Goal: Task Accomplishment & Management: Use online tool/utility

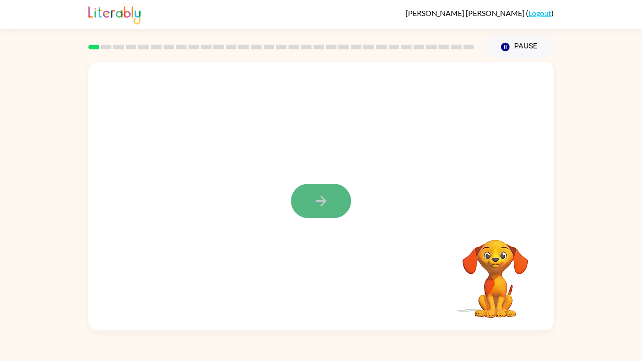
click at [321, 212] on button "button" at bounding box center [321, 201] width 60 height 34
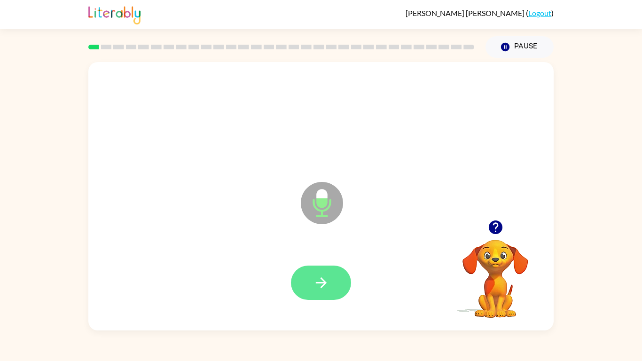
click at [325, 285] on icon "button" at bounding box center [321, 282] width 16 height 16
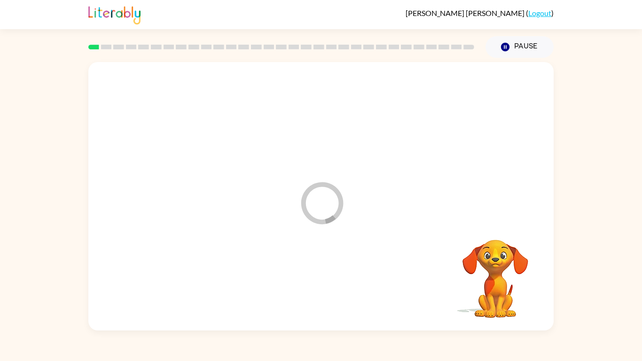
click at [342, 288] on div at bounding box center [321, 282] width 446 height 77
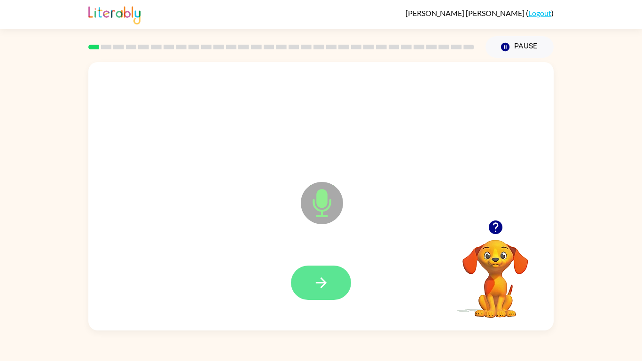
click at [329, 293] on button "button" at bounding box center [321, 282] width 60 height 34
click at [325, 286] on icon "button" at bounding box center [321, 282] width 16 height 16
click at [322, 272] on button "button" at bounding box center [321, 282] width 60 height 34
click at [320, 274] on icon "button" at bounding box center [321, 282] width 16 height 16
click at [318, 269] on button "button" at bounding box center [321, 282] width 60 height 34
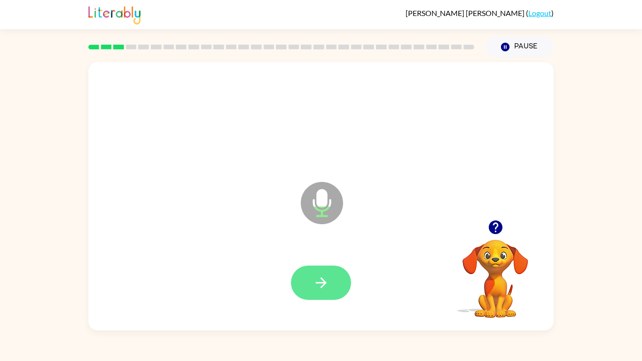
click at [326, 288] on icon "button" at bounding box center [321, 282] width 16 height 16
click at [308, 280] on button "button" at bounding box center [321, 282] width 60 height 34
click at [312, 288] on button "button" at bounding box center [321, 282] width 60 height 34
click at [313, 275] on div at bounding box center [321, 282] width 60 height 34
click at [325, 284] on icon "button" at bounding box center [321, 282] width 16 height 16
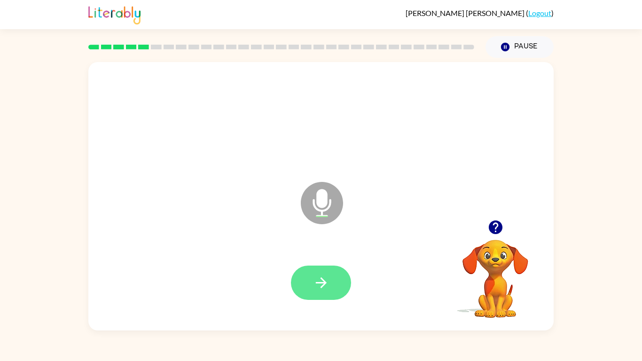
click at [320, 288] on icon "button" at bounding box center [321, 282] width 16 height 16
click at [323, 279] on icon "button" at bounding box center [321, 282] width 16 height 16
click at [313, 273] on button "button" at bounding box center [321, 282] width 60 height 34
click at [314, 273] on button "button" at bounding box center [321, 282] width 60 height 34
click at [313, 296] on button "button" at bounding box center [321, 282] width 60 height 34
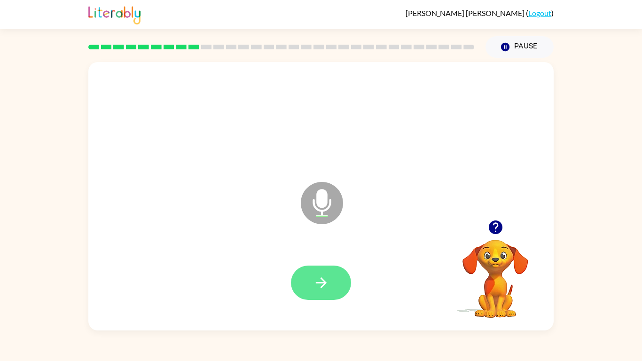
click at [307, 274] on button "button" at bounding box center [321, 282] width 60 height 34
click at [337, 299] on button "button" at bounding box center [321, 282] width 60 height 34
click at [310, 279] on button "button" at bounding box center [321, 282] width 60 height 34
click at [327, 296] on button "button" at bounding box center [321, 282] width 60 height 34
click at [332, 272] on button "button" at bounding box center [321, 282] width 60 height 34
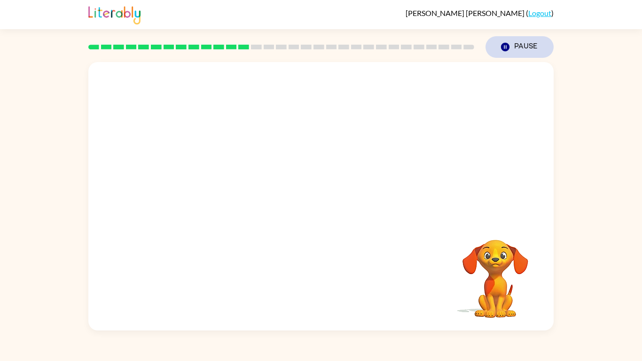
click at [515, 45] on button "Pause Pause" at bounding box center [519, 47] width 68 height 22
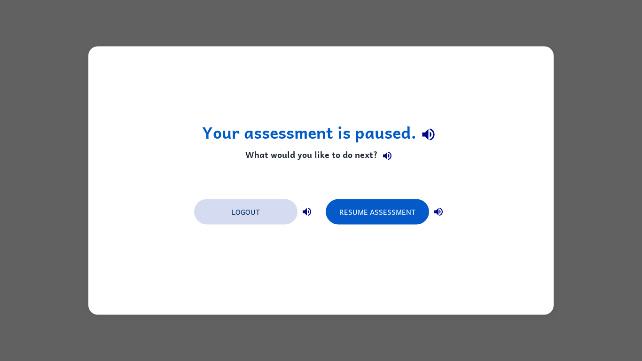
click at [217, 218] on button "Logout" at bounding box center [245, 211] width 103 height 25
